Goal: Information Seeking & Learning: Learn about a topic

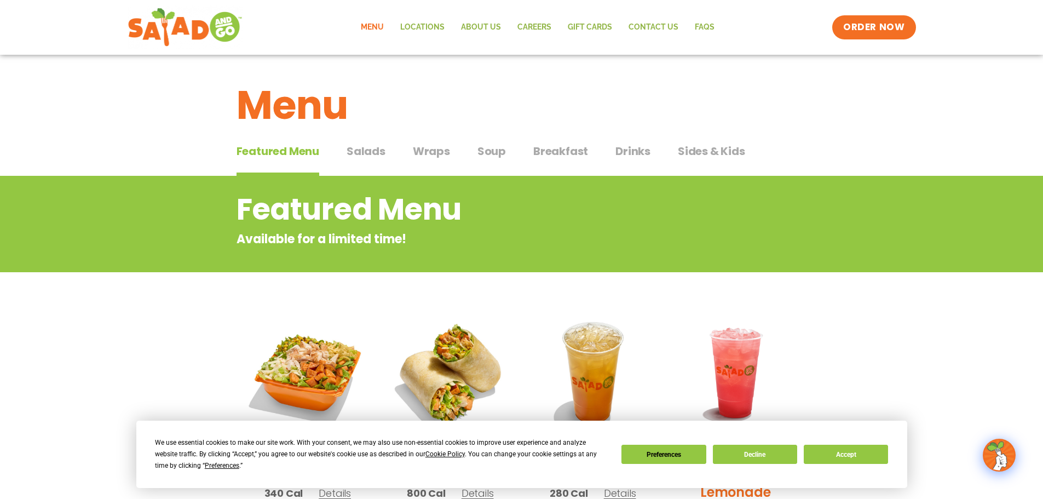
click at [625, 151] on span "Drinks" at bounding box center [633, 151] width 35 height 16
click at [360, 149] on span "Salads" at bounding box center [366, 151] width 39 height 16
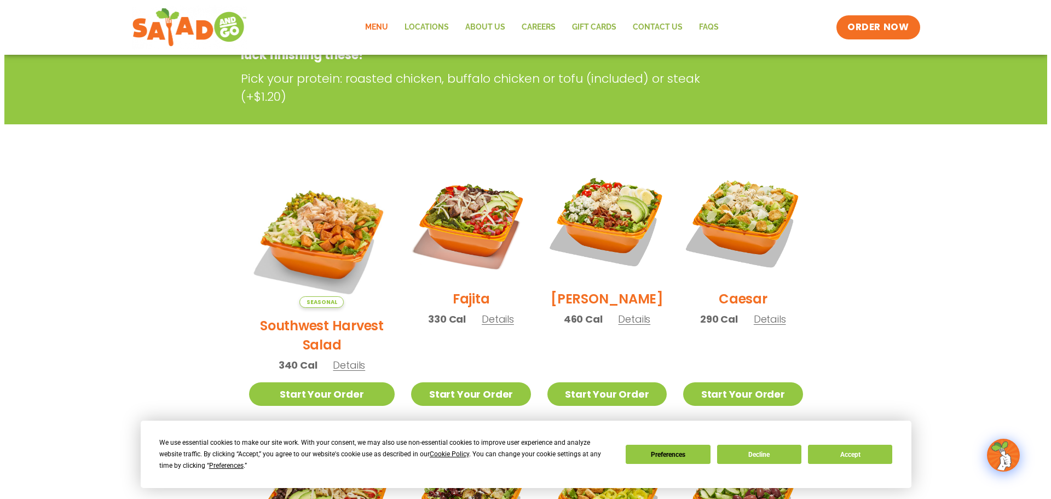
scroll to position [164, 0]
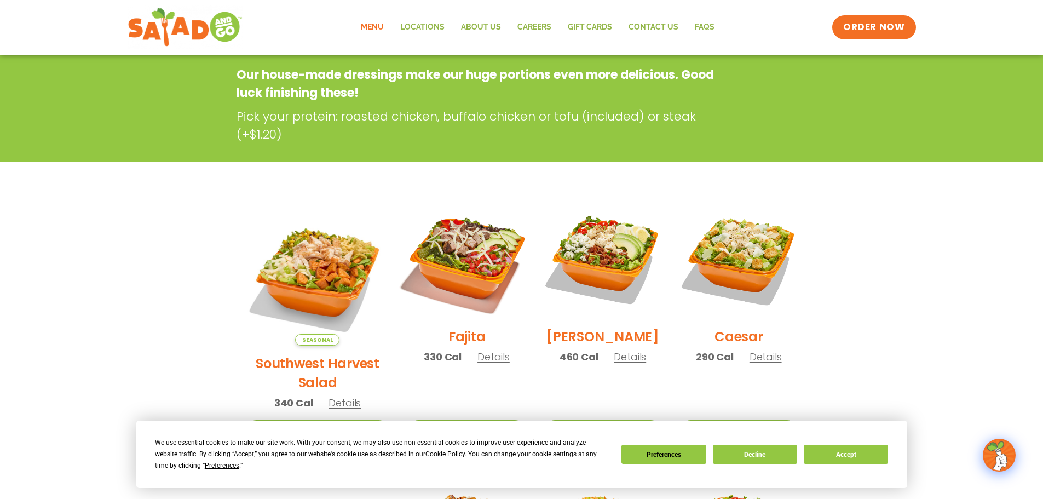
click at [451, 280] on img at bounding box center [466, 259] width 140 height 140
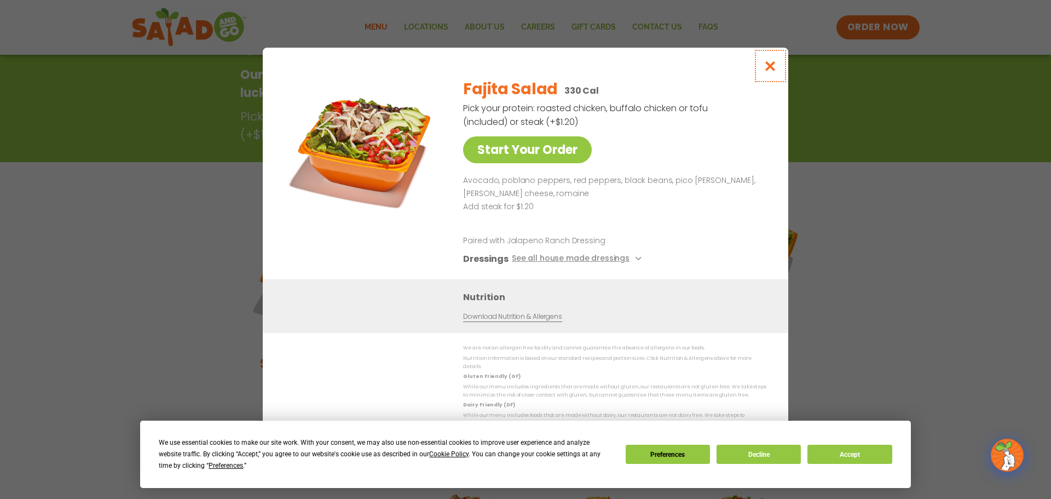
click at [775, 65] on icon "Close modal" at bounding box center [771, 65] width 14 height 11
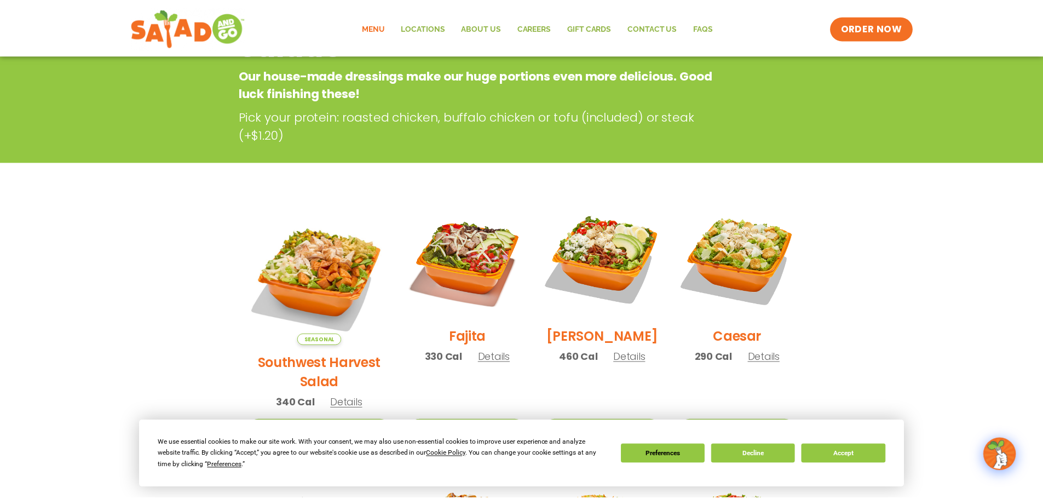
scroll to position [176, 0]
